Goal: Information Seeking & Learning: Learn about a topic

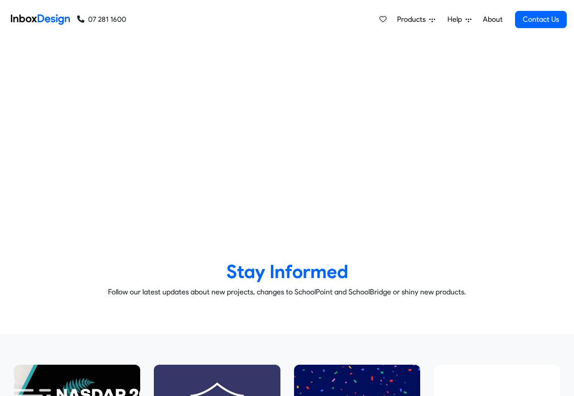
checkbox input "true"
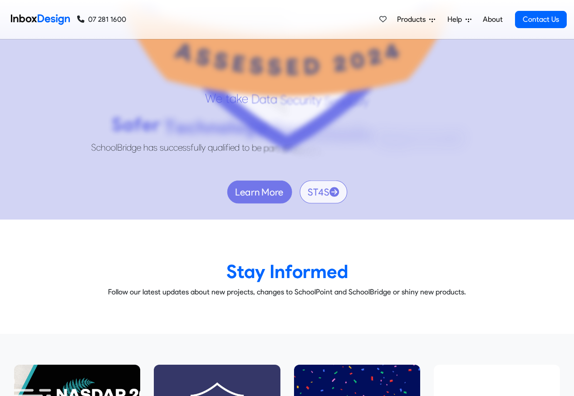
checkbox input "true"
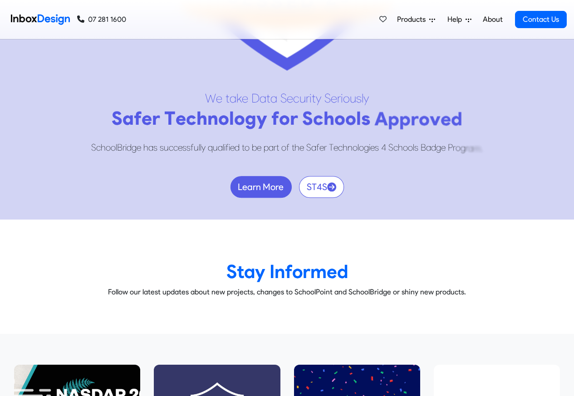
checkbox input "true"
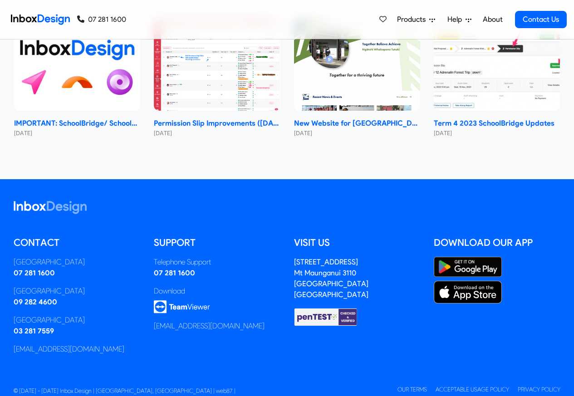
checkbox input "true"
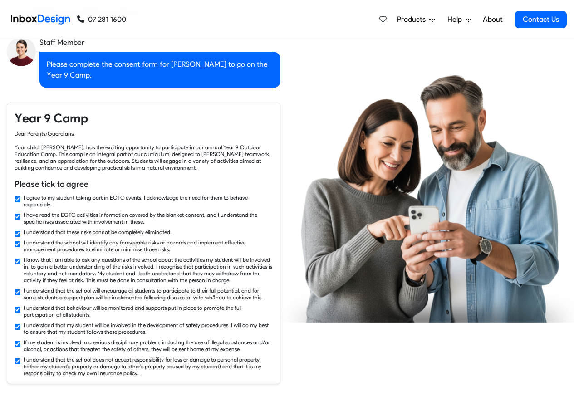
scroll to position [1388, 0]
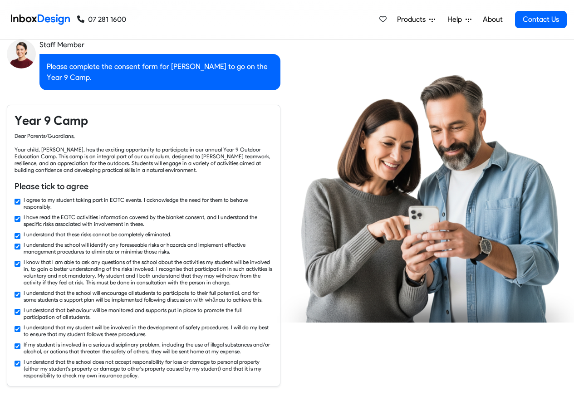
checkbox input "false"
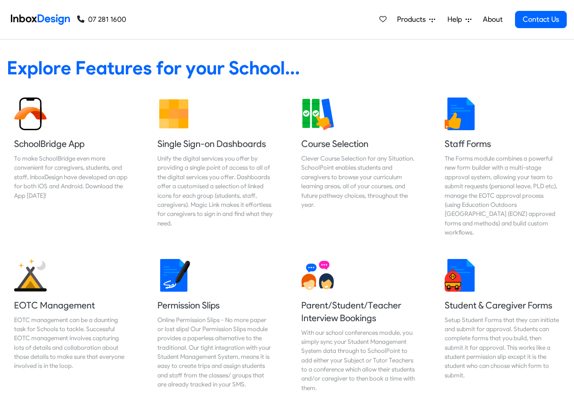
checkbox input "false"
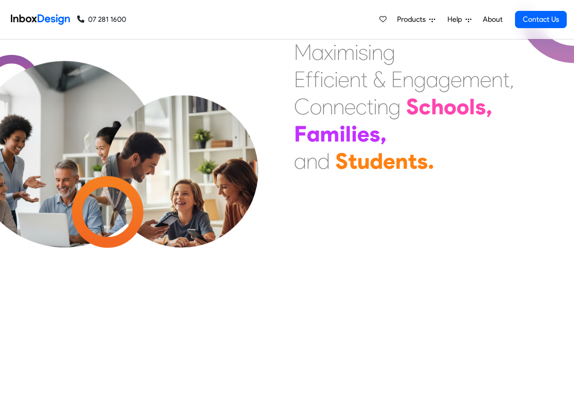
checkbox input "false"
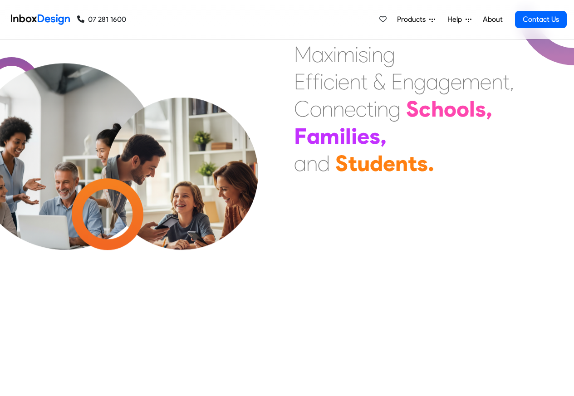
checkbox input "false"
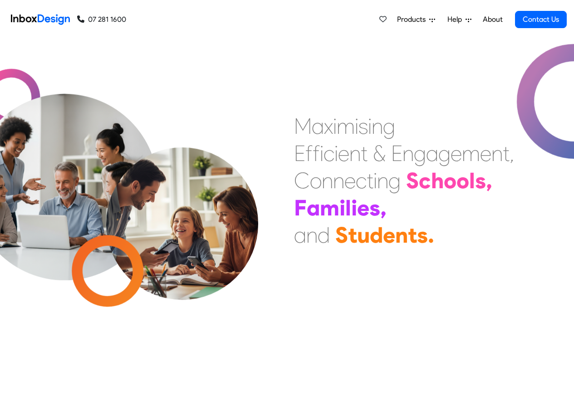
checkbox input "false"
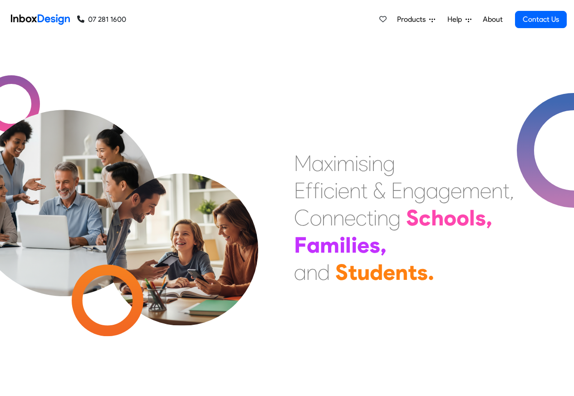
click at [493, 20] on link "About" at bounding box center [492, 19] width 25 height 18
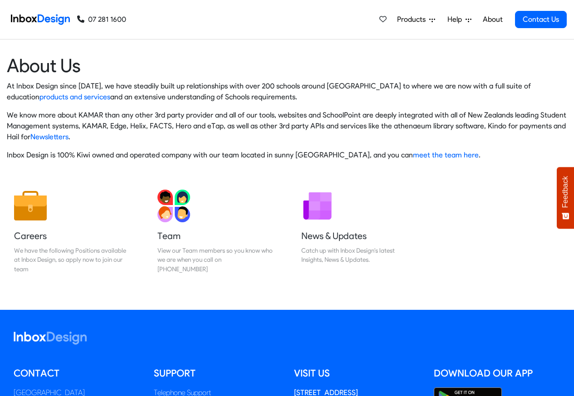
click at [440, 20] on li "Products Mobile APP Pricing Free Webinars & Training Browse all Features Login" at bounding box center [416, 19] width 50 height 18
